Goal: Navigation & Orientation: Find specific page/section

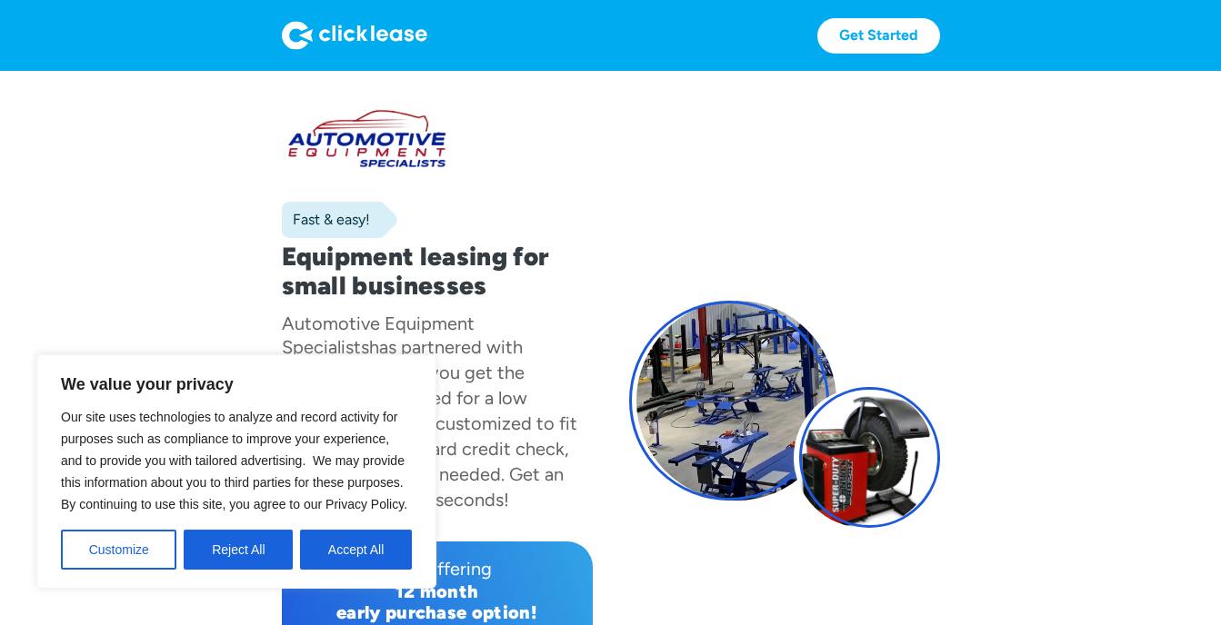
click at [892, 460] on div at bounding box center [869, 457] width 141 height 141
click at [878, 462] on div at bounding box center [869, 457] width 141 height 141
click at [918, 444] on div at bounding box center [869, 457] width 141 height 141
click at [901, 469] on div at bounding box center [869, 457] width 141 height 141
click at [898, 464] on div at bounding box center [869, 457] width 141 height 141
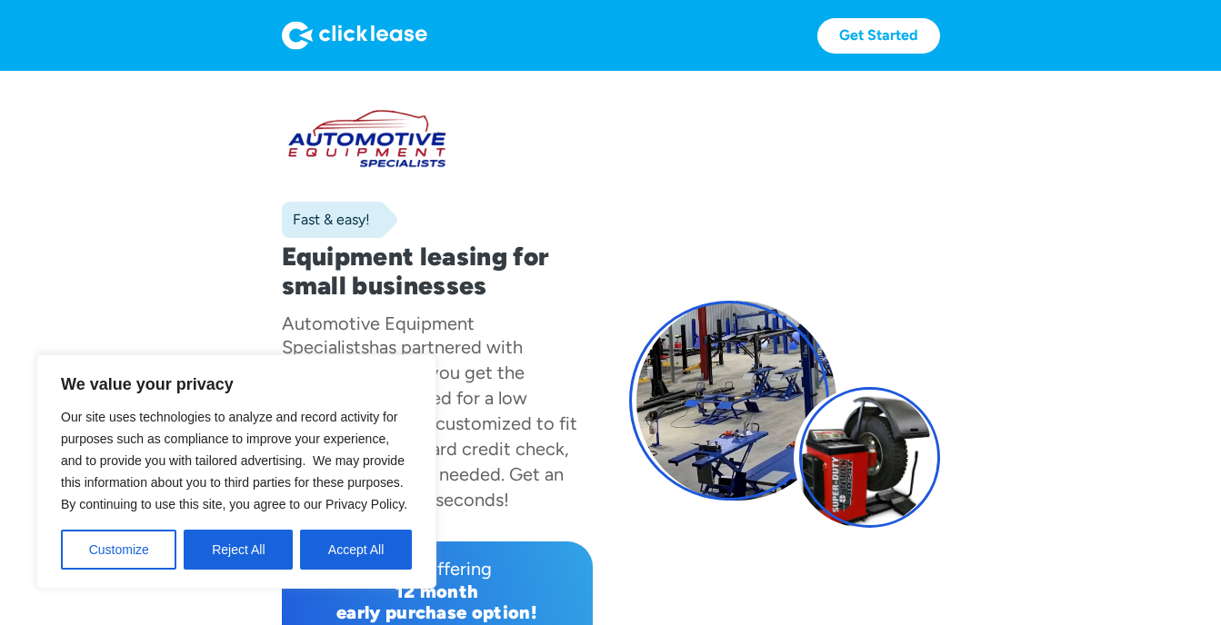
click at [873, 462] on div at bounding box center [869, 457] width 141 height 141
click at [843, 459] on div at bounding box center [869, 457] width 141 height 141
click at [843, 447] on div at bounding box center [869, 457] width 141 height 141
click at [849, 452] on div at bounding box center [869, 457] width 141 height 141
click at [728, 464] on div at bounding box center [729, 401] width 200 height 200
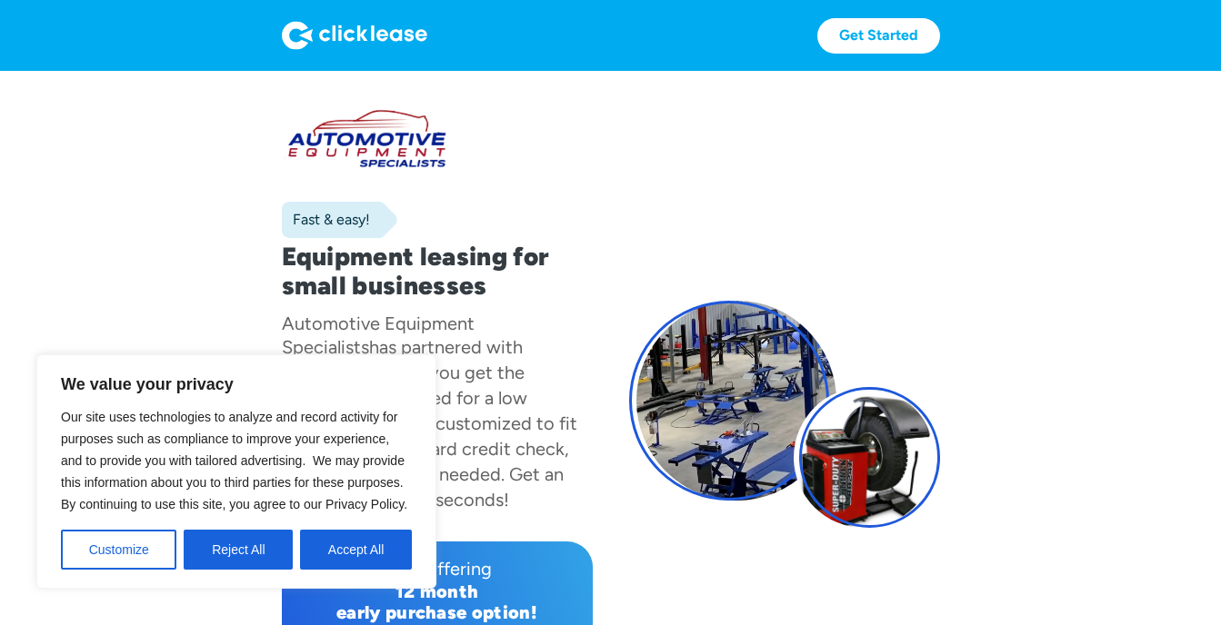
click at [712, 407] on div at bounding box center [729, 401] width 200 height 200
click at [733, 409] on div at bounding box center [729, 401] width 200 height 200
click at [721, 396] on div at bounding box center [729, 401] width 200 height 200
click at [725, 412] on div at bounding box center [729, 401] width 200 height 200
click at [741, 441] on div at bounding box center [729, 401] width 200 height 200
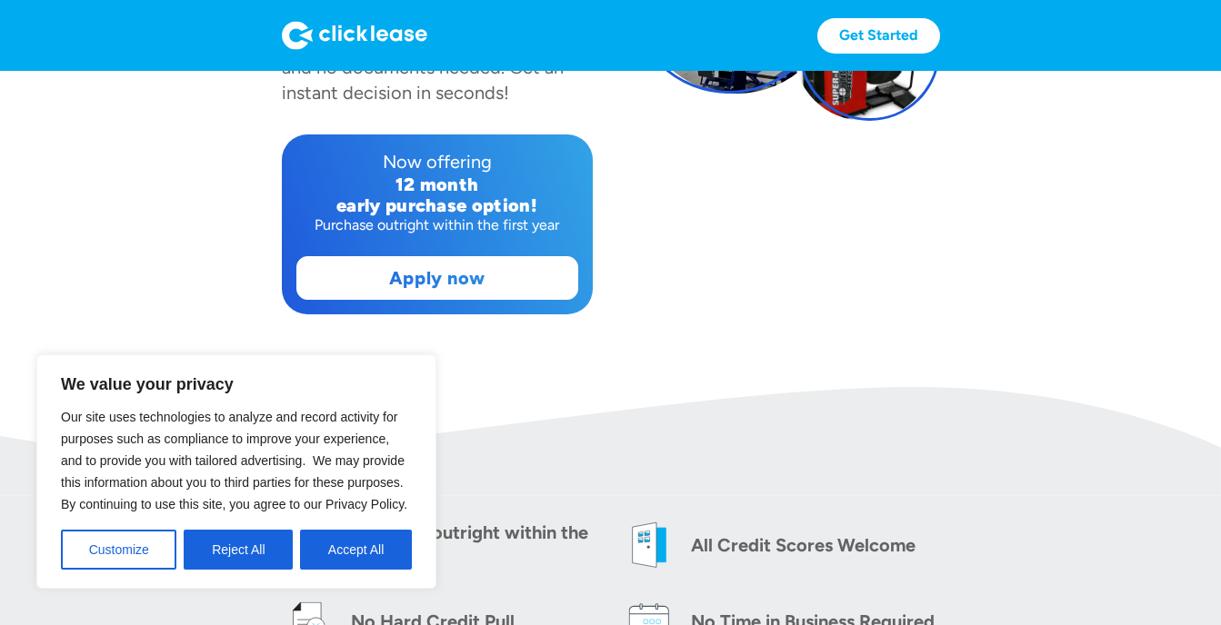
scroll to position [421, 0]
